Goal: Information Seeking & Learning: Learn about a topic

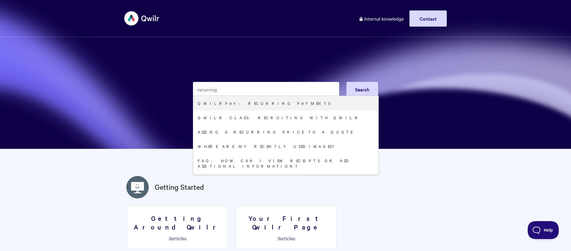
type input "recurring"
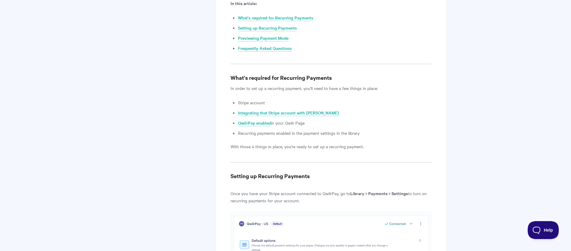
scroll to position [293, 0]
